Goal: Answer question/provide support

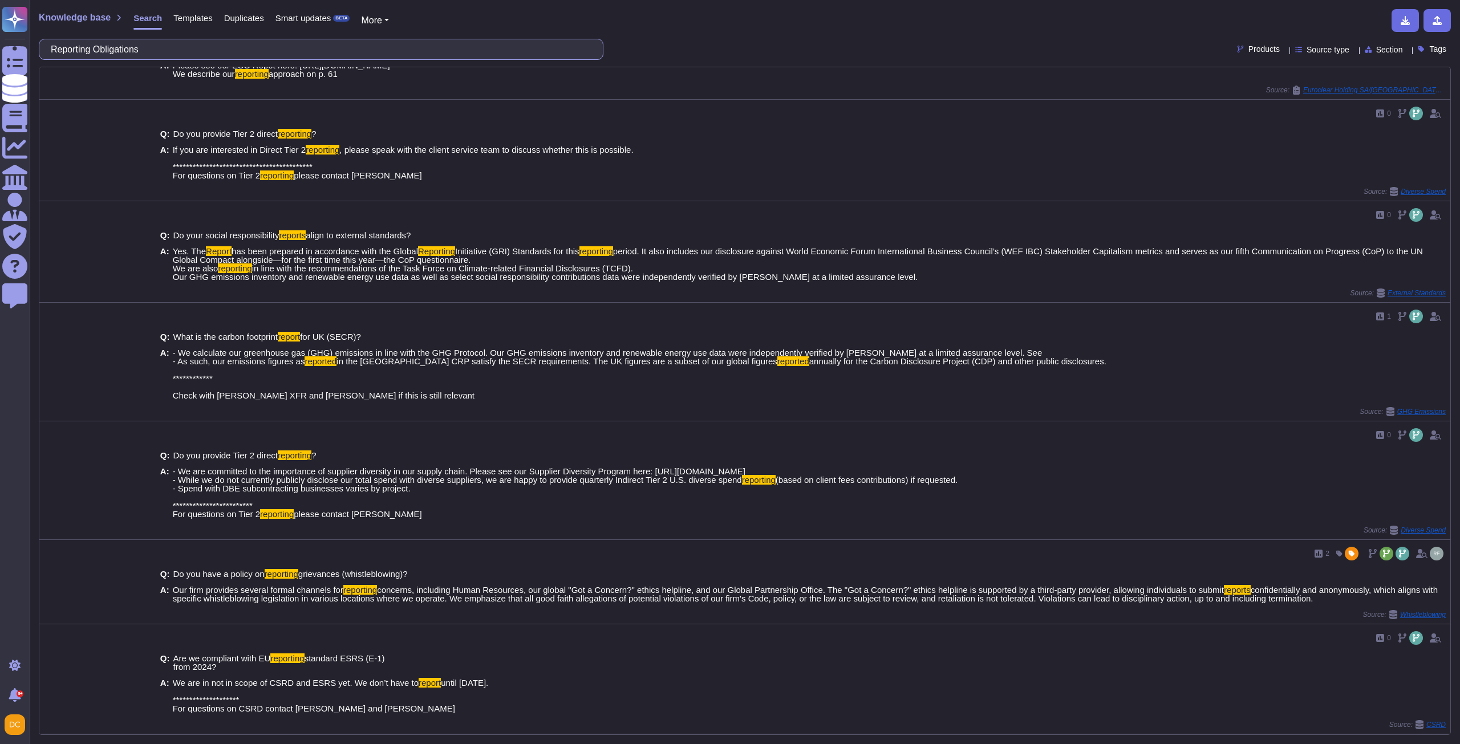
scroll to position [586, 0]
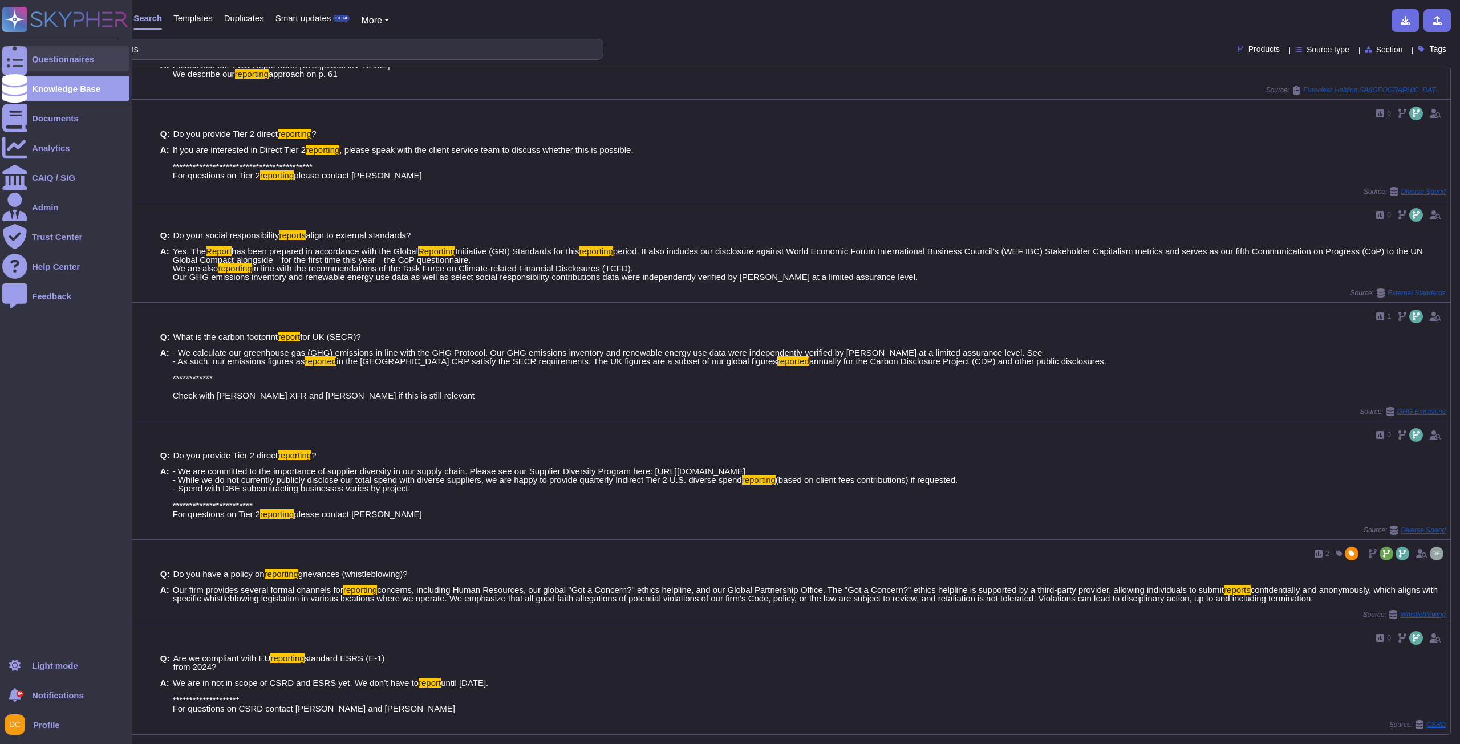
click at [20, 51] on div at bounding box center [14, 58] width 25 height 25
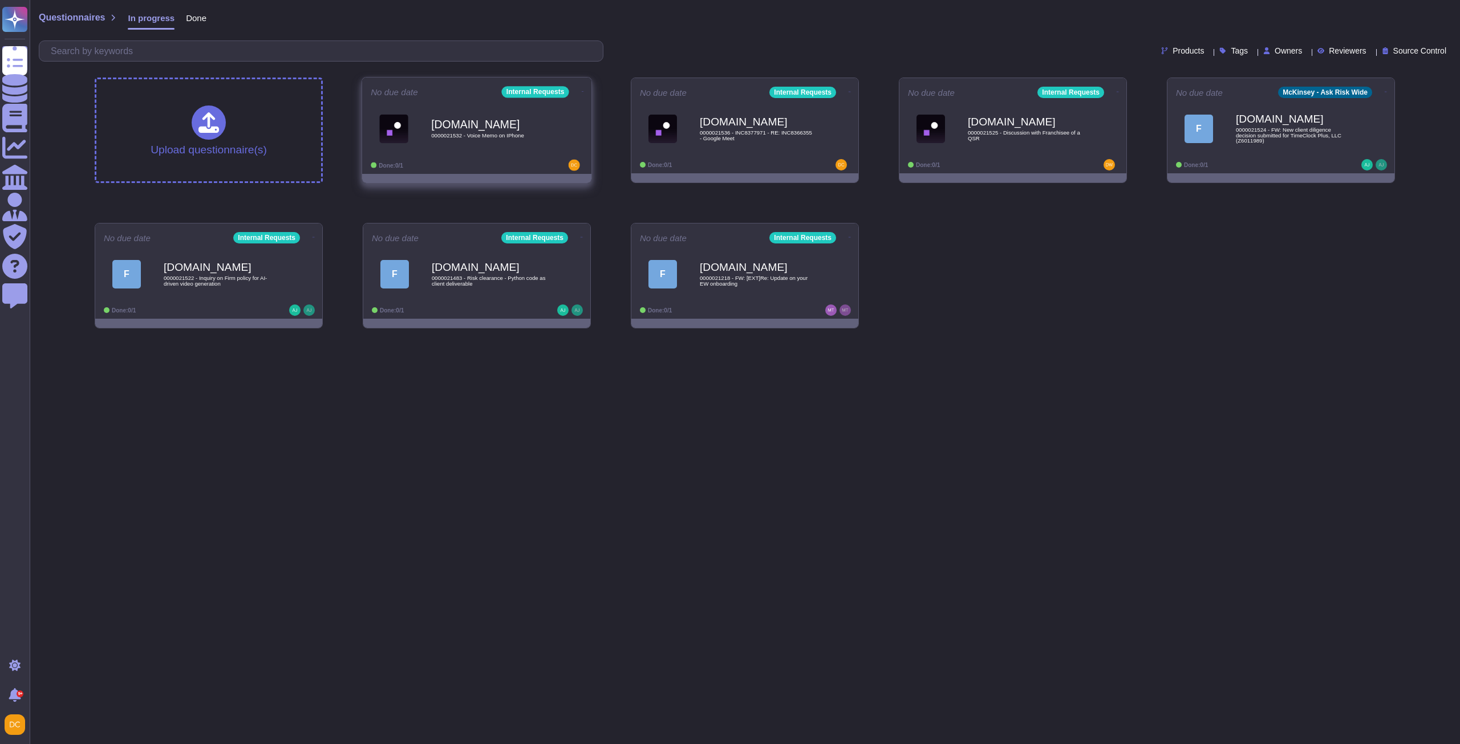
click at [533, 141] on div "[DOMAIN_NAME] 0000021532 - Voice Memo on IPhone" at bounding box center [488, 129] width 115 height 46
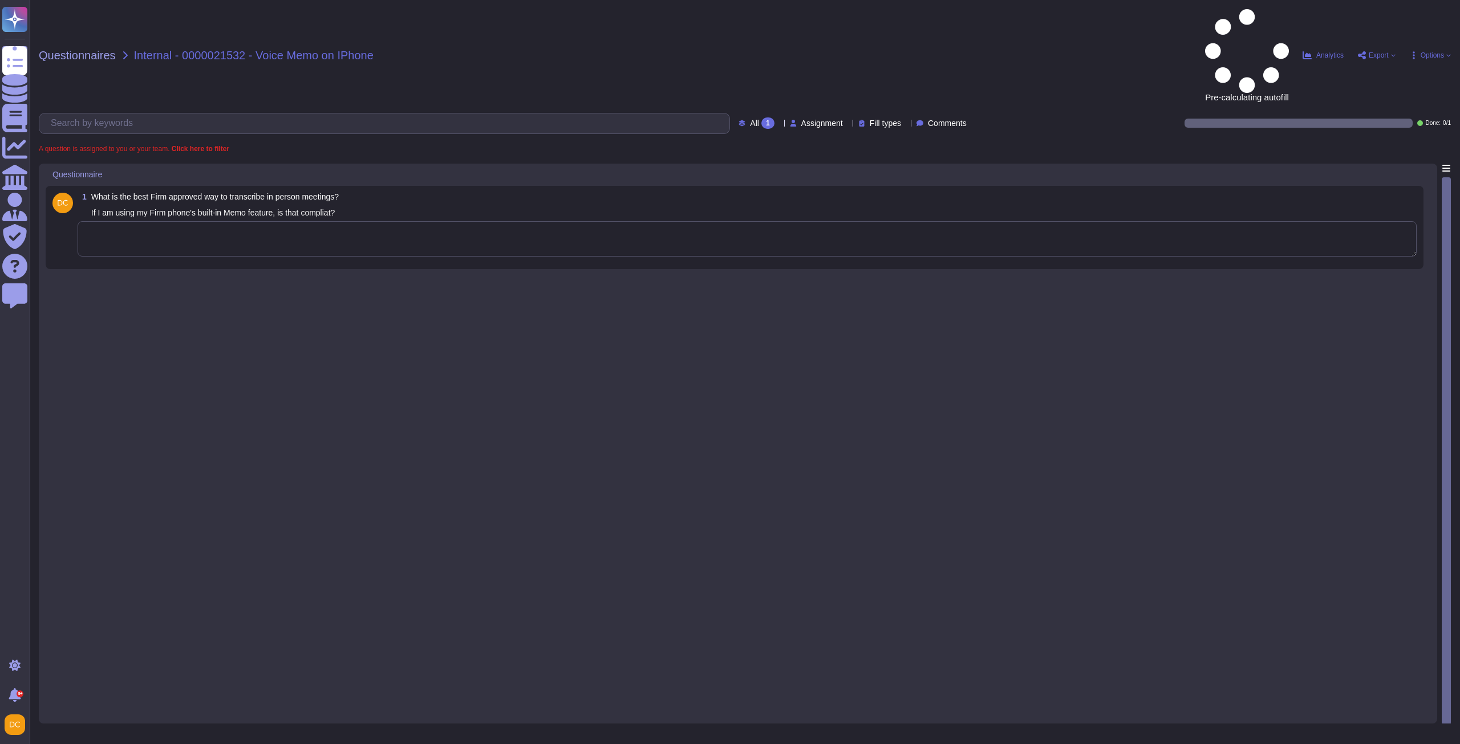
click at [271, 221] on textarea at bounding box center [747, 238] width 1339 height 35
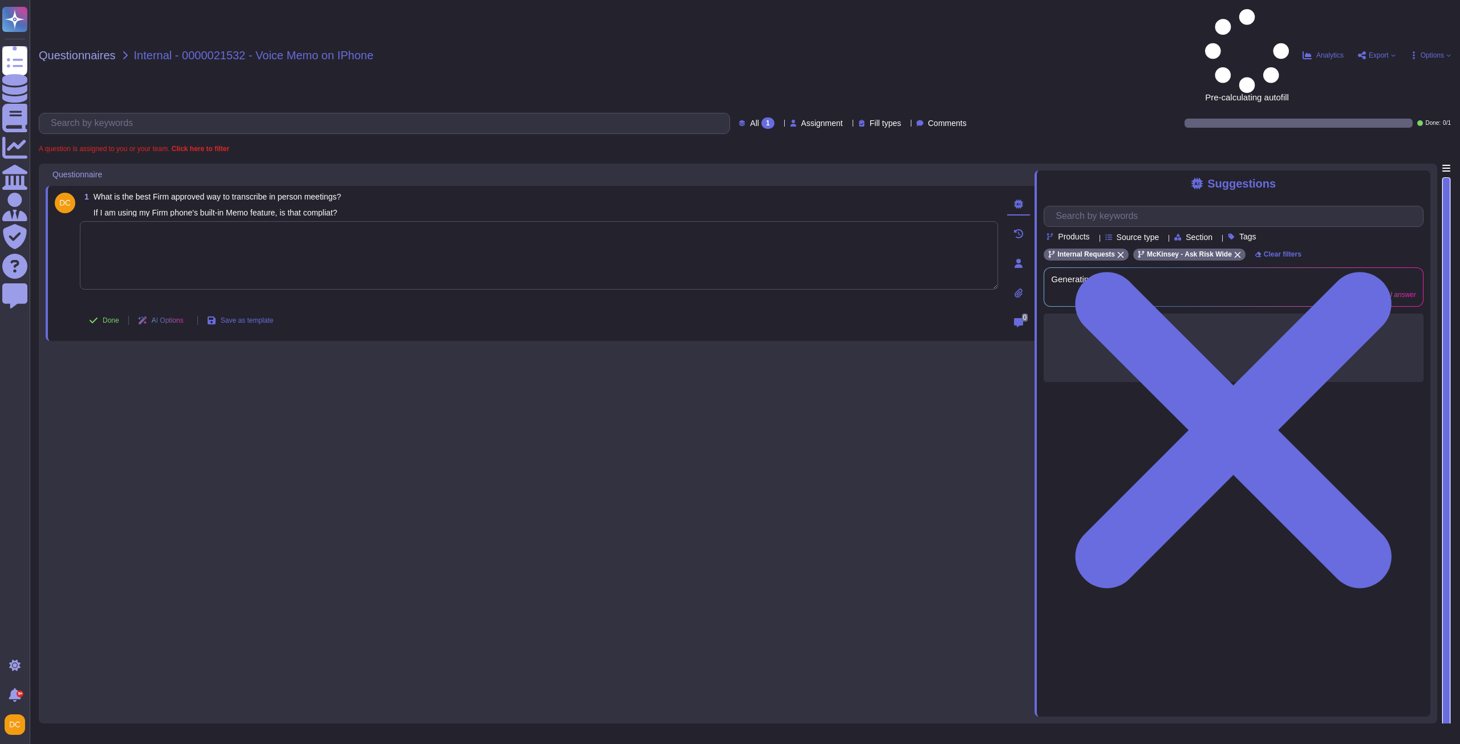
paste textarea "I’m sharing our AI-Generated Summaries of Video Conferences Guidelines for your…"
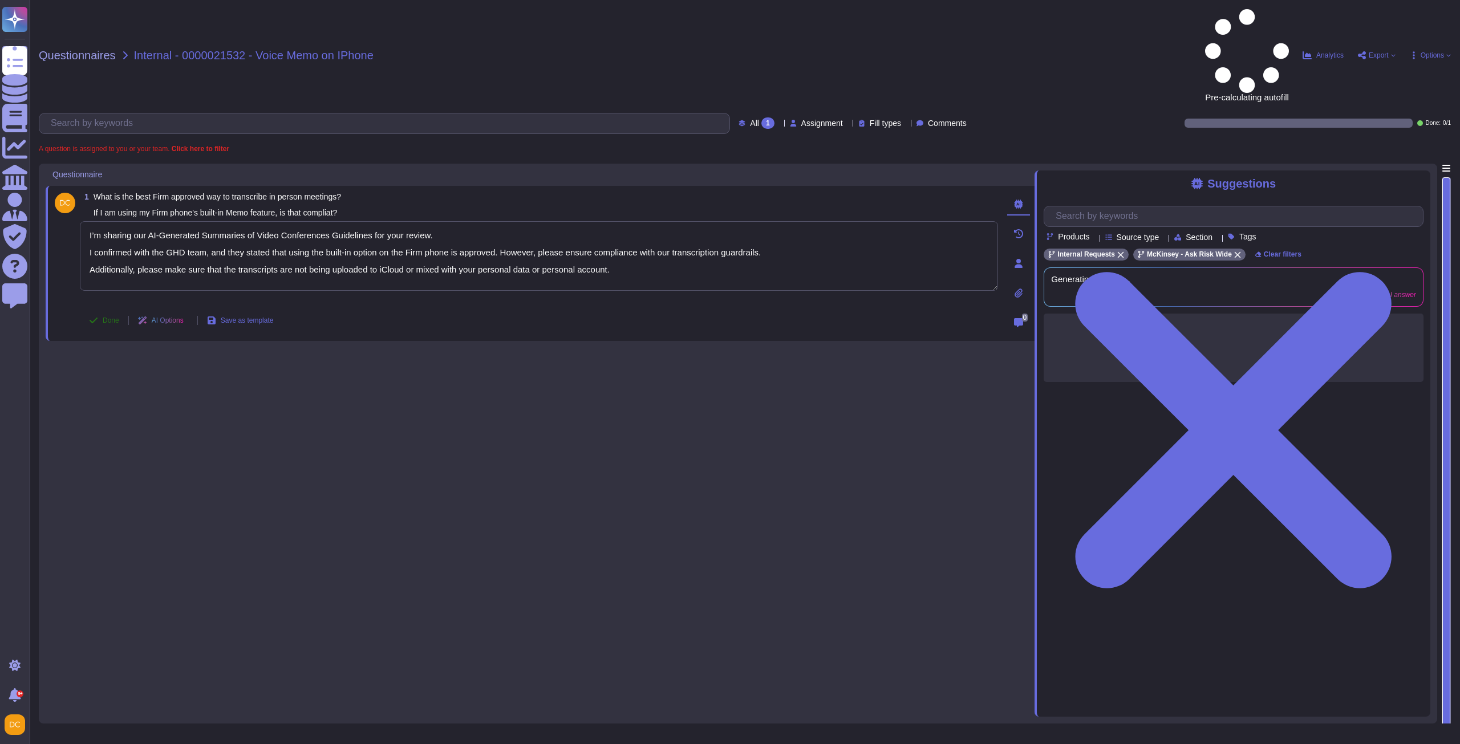
type textarea "I’m sharing our AI-Generated Summaries of Video Conferences Guidelines for your…"
click at [105, 309] on button "Done" at bounding box center [104, 320] width 48 height 23
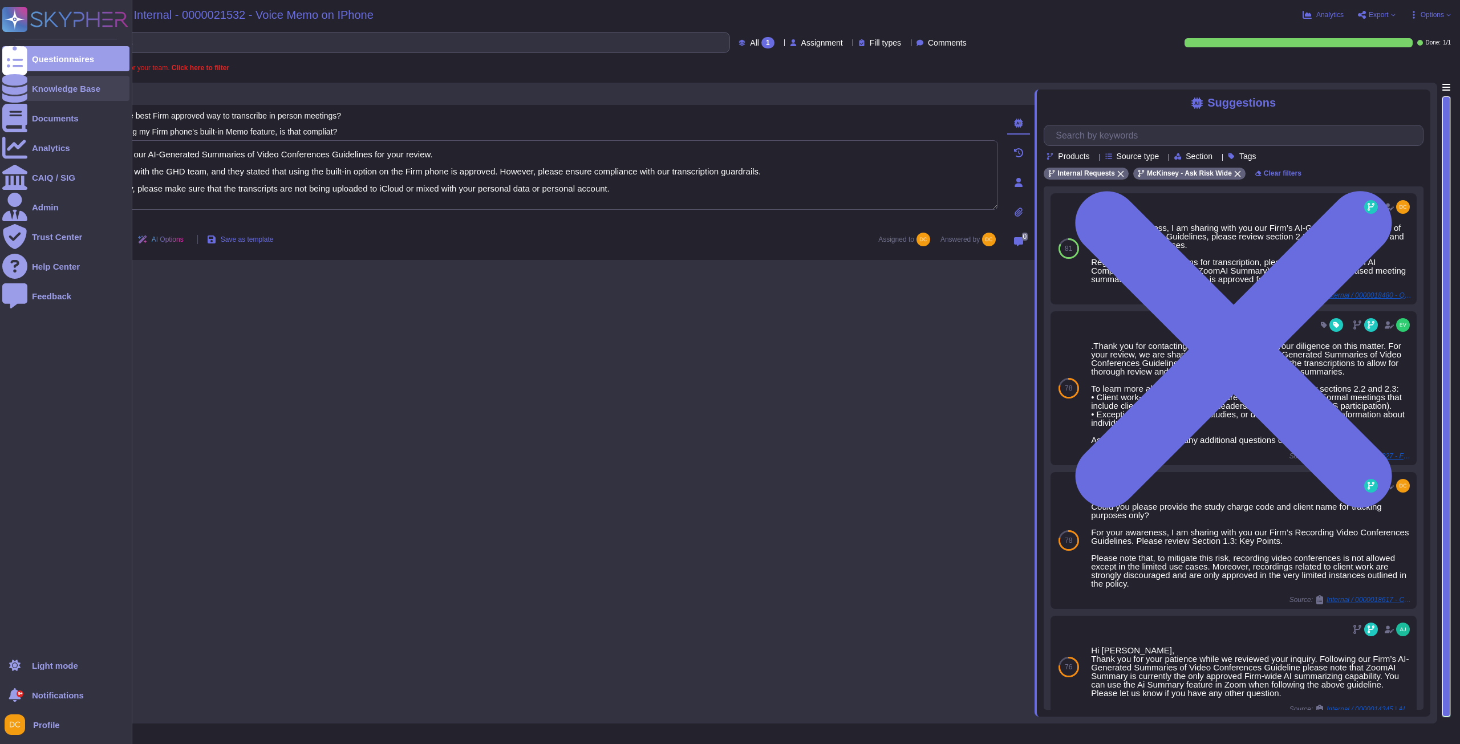
click at [40, 79] on div "Knowledge Base" at bounding box center [65, 88] width 127 height 25
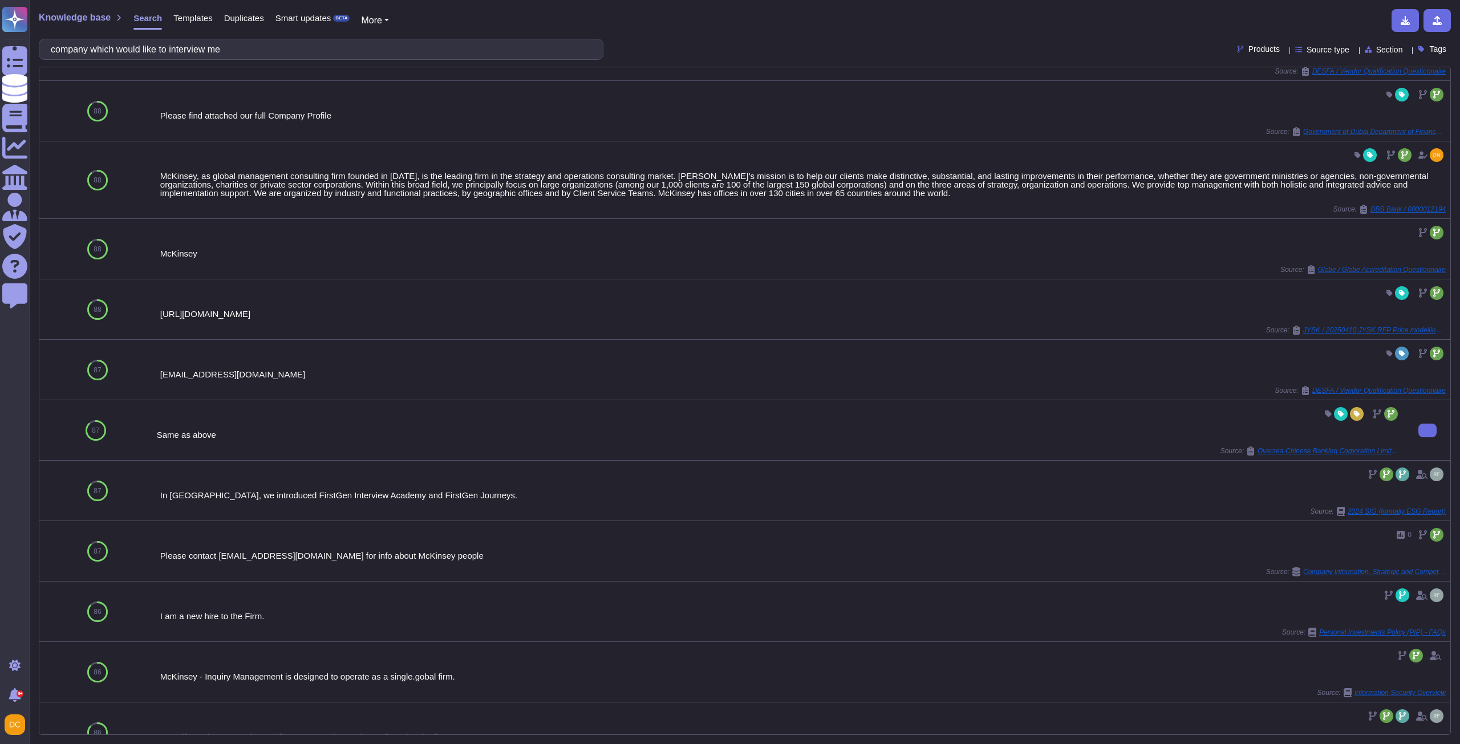
scroll to position [257, 0]
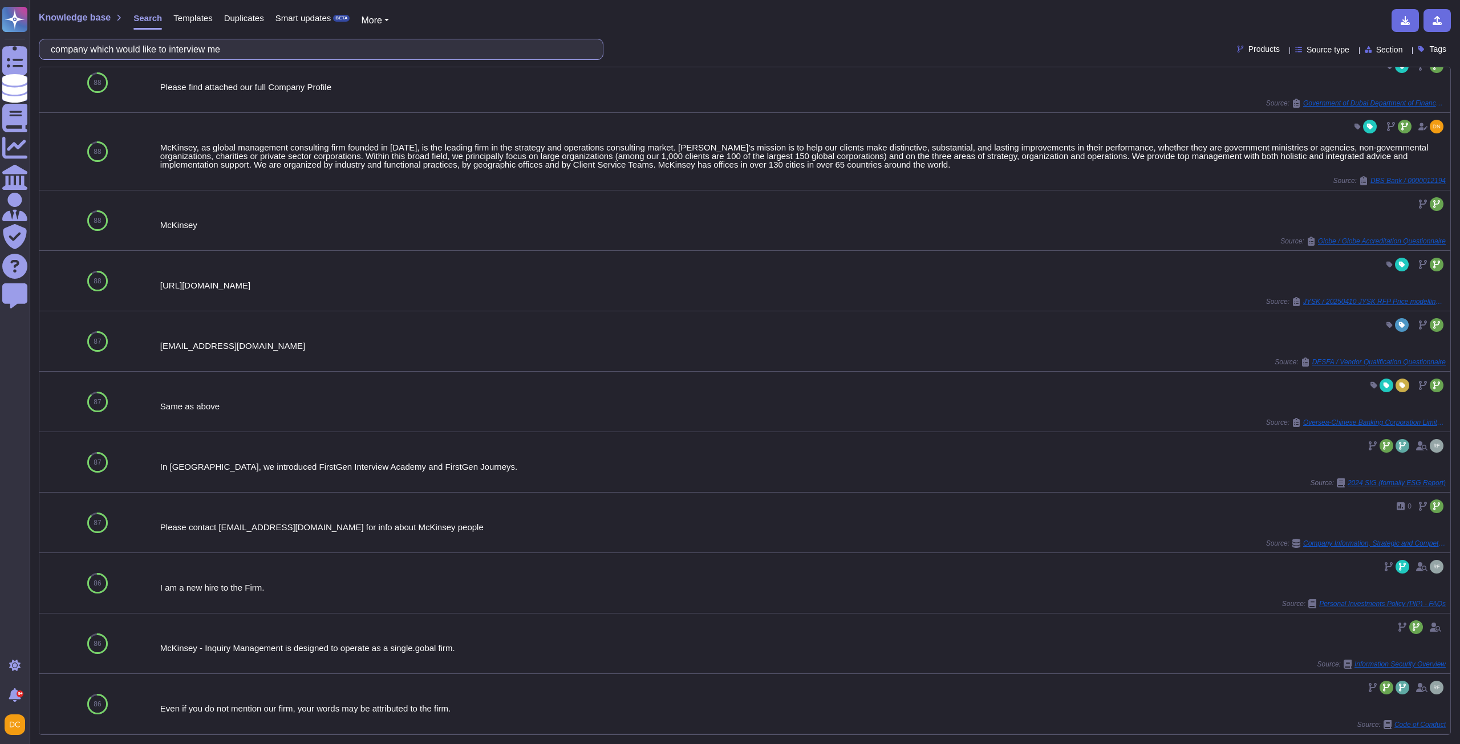
click at [175, 50] on input "company which would like to interview me" at bounding box center [318, 49] width 546 height 20
paste input "1. I was contacted on LinkedIn by a company which would like to interview me (p…"
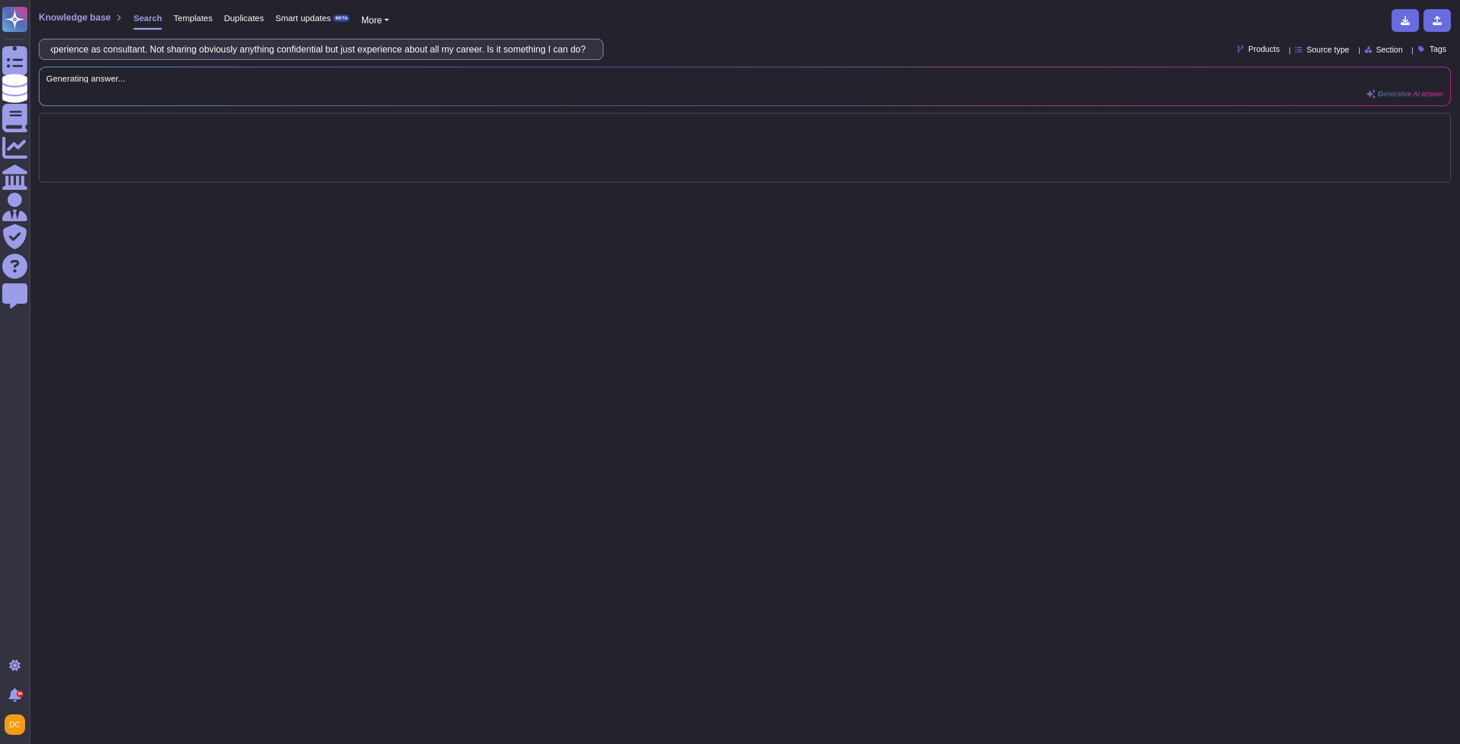
scroll to position [0, 0]
drag, startPoint x: 176, startPoint y: 51, endPoint x: -239, endPoint y: 37, distance: 414.8
click at [0, 37] on html "Questionnaires Knowledge Base Documents Analytics CAIQ / SIG Admin Trust Center…" at bounding box center [730, 372] width 1460 height 744
click at [72, 54] on input "1. I was contacted on LinkedIn by a company which would like to interview me (p…" at bounding box center [318, 49] width 546 height 20
click at [76, 50] on input "1. I was contacted on LinkedIn by a company which would like to interview me (p…" at bounding box center [318, 49] width 546 height 20
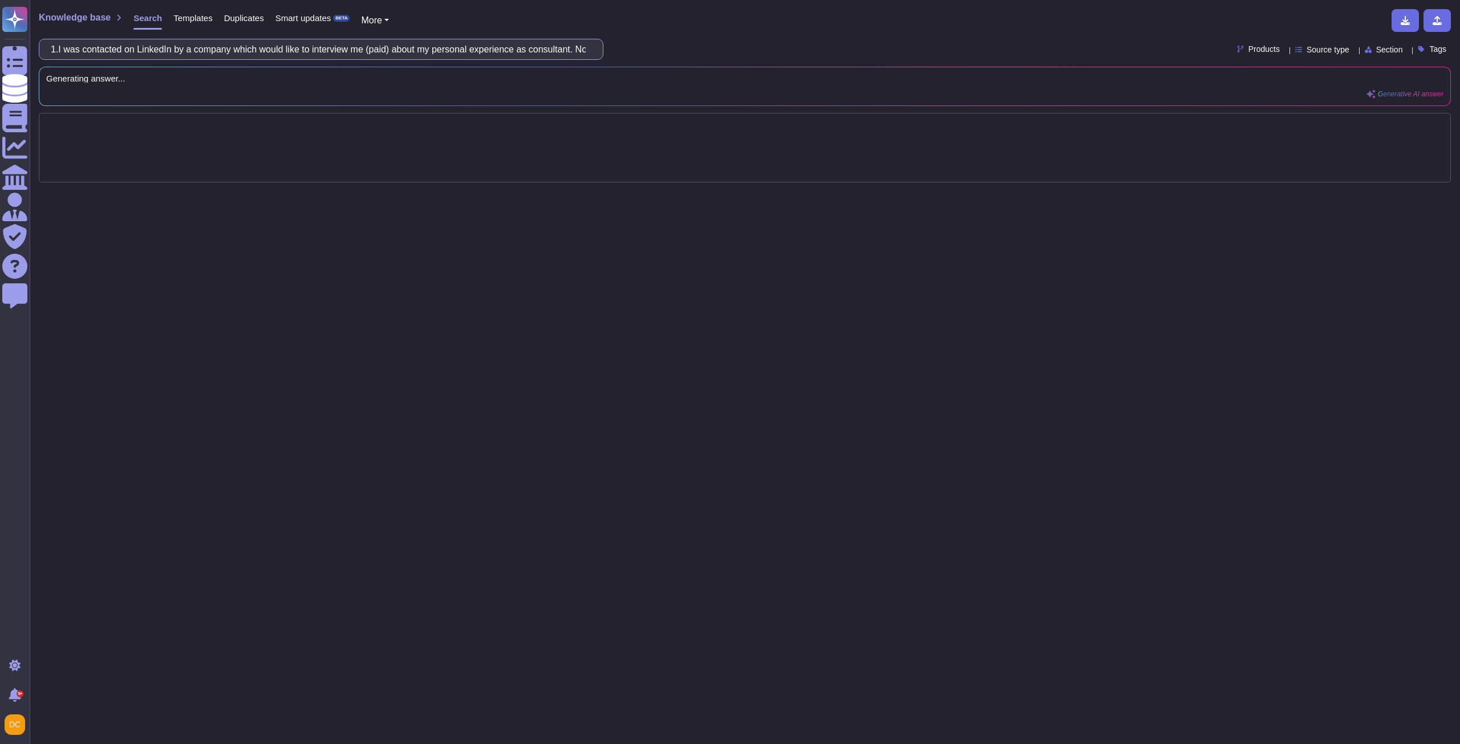
type input "I was contacted on LinkedIn by a company which would like to interview me (paid…"
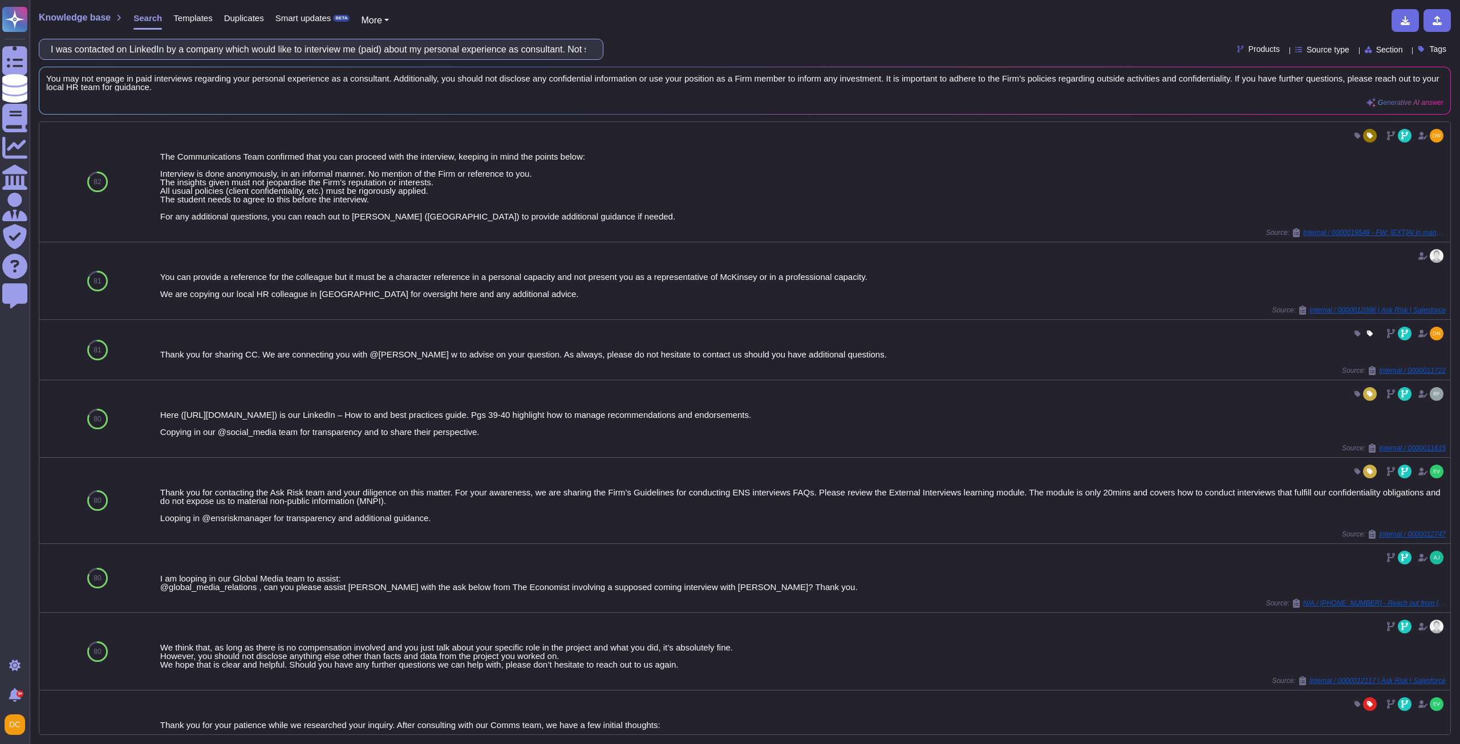
scroll to position [171, 0]
